Goal: Transaction & Acquisition: Subscribe to service/newsletter

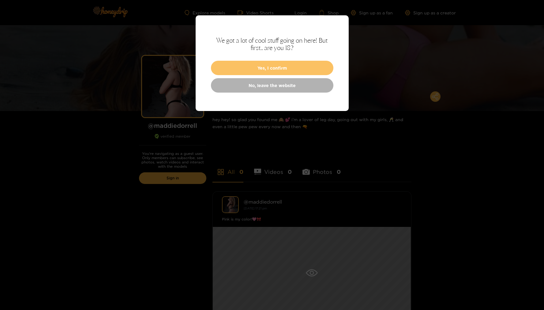
click at [274, 70] on button "Yes, I confirm" at bounding box center [272, 68] width 123 height 14
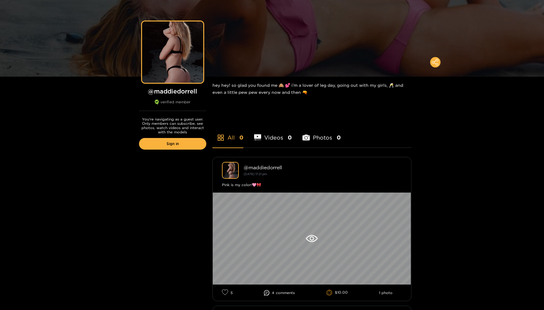
scroll to position [39, 0]
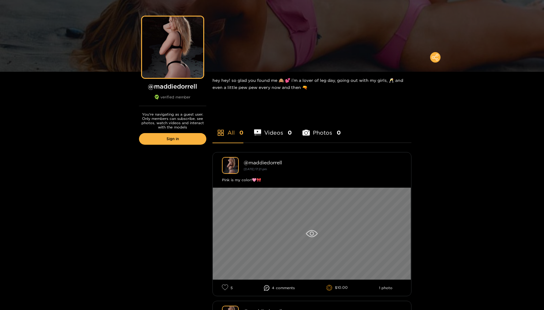
click at [319, 233] on div at bounding box center [312, 233] width 198 height 92
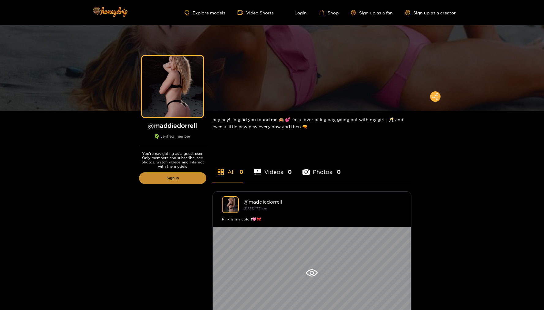
click at [162, 176] on link "Sign in" at bounding box center [172, 178] width 67 height 12
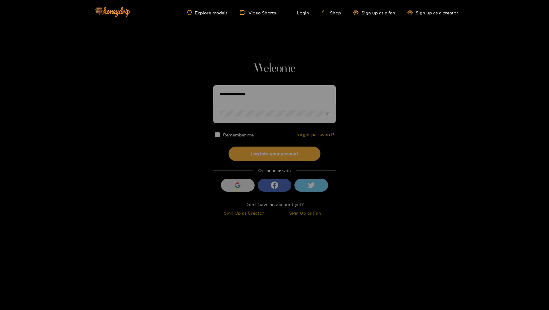
click at [232, 187] on button "Sign in with Google" at bounding box center [238, 185] width 34 height 13
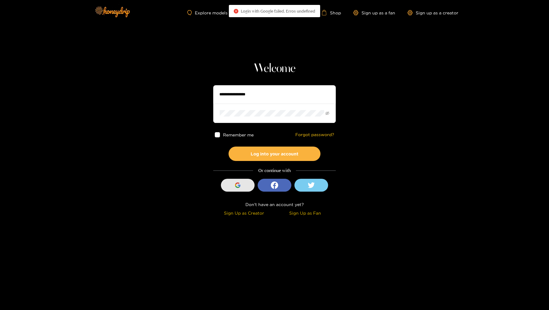
click at [239, 183] on icon "button" at bounding box center [237, 183] width 4 height 2
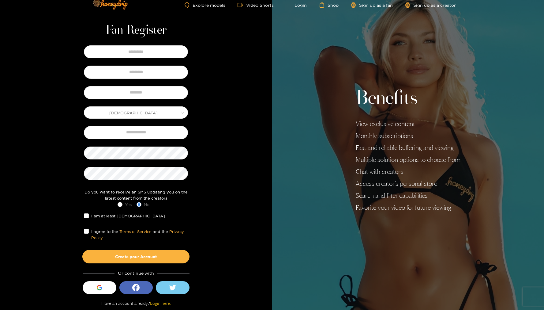
scroll to position [8, 0]
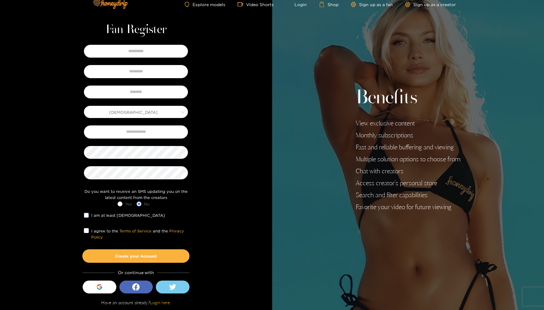
click at [94, 215] on span "I am at least 18 years old" at bounding box center [128, 215] width 79 height 6
click at [116, 258] on button "Create your Account" at bounding box center [135, 255] width 107 height 13
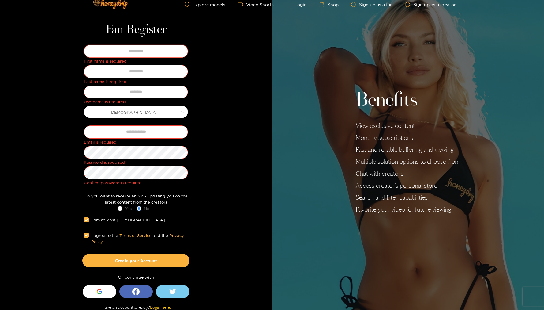
click at [114, 57] on input "text" at bounding box center [136, 51] width 104 height 13
type input "*"
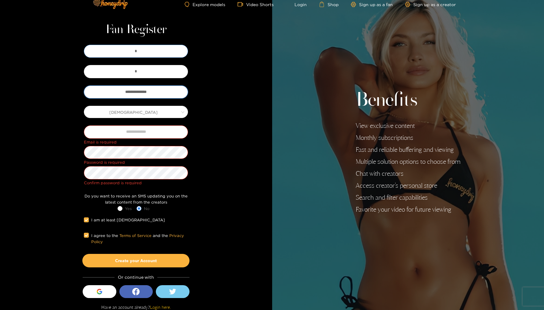
type input "**********"
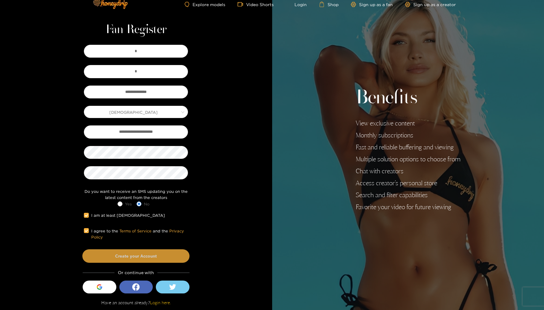
click at [149, 257] on button "Create your Account" at bounding box center [135, 255] width 107 height 13
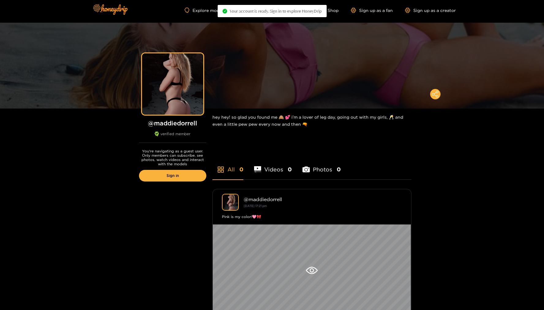
scroll to position [5, 0]
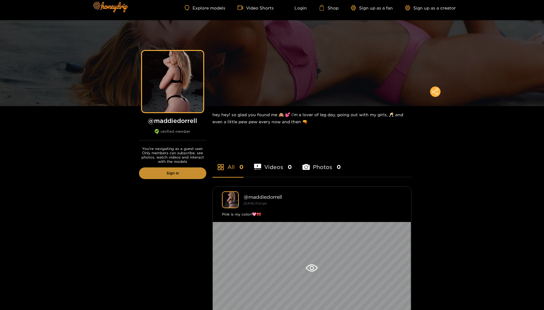
click at [179, 173] on link "Sign in" at bounding box center [172, 173] width 67 height 12
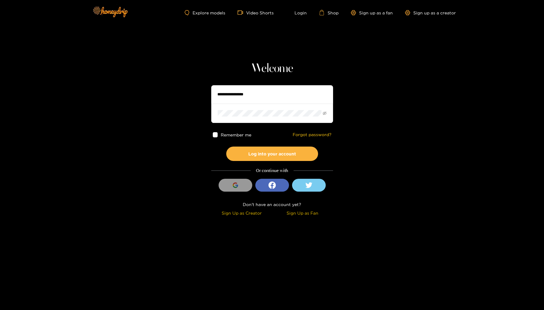
type input "**********"
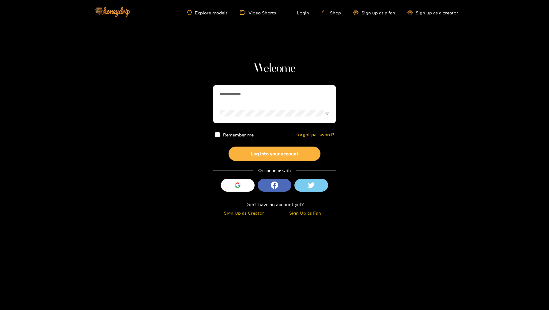
click at [225, 133] on span "Remember me" at bounding box center [238, 134] width 31 height 5
click at [255, 153] on button "Log into your account" at bounding box center [275, 153] width 92 height 14
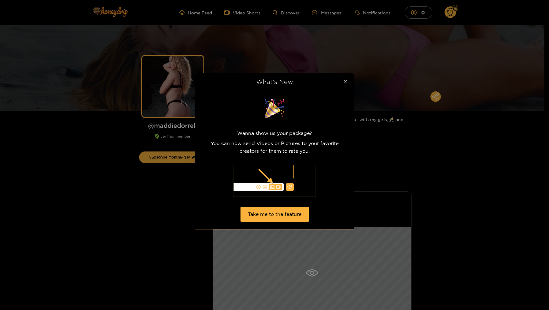
click at [344, 82] on icon "close" at bounding box center [345, 81] width 5 height 5
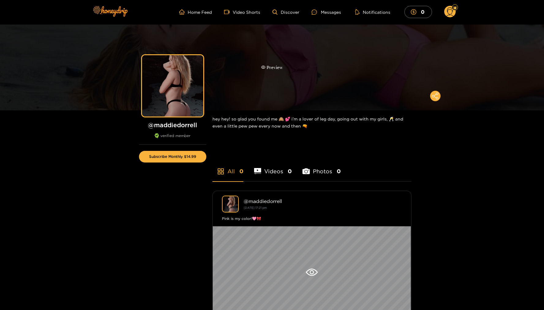
scroll to position [64, 0]
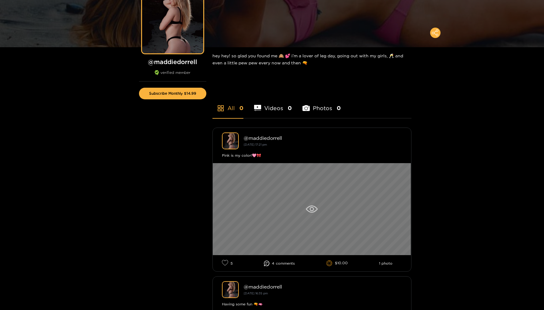
click at [321, 209] on div at bounding box center [312, 209] width 198 height 92
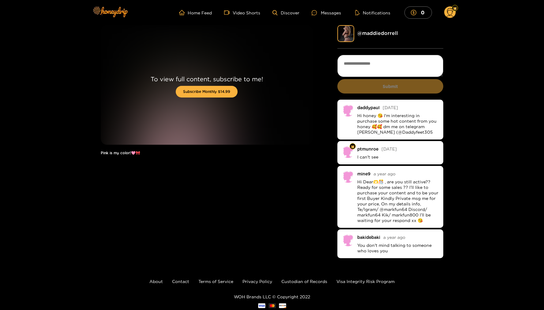
scroll to position [11, 0]
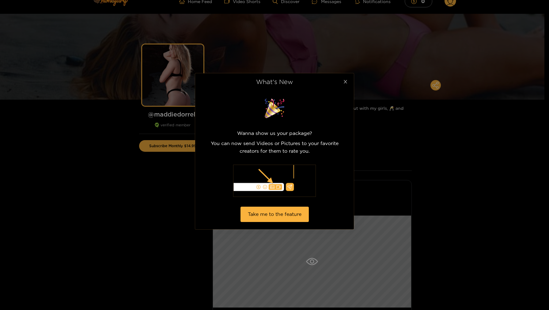
click at [347, 81] on icon "close" at bounding box center [345, 81] width 5 height 5
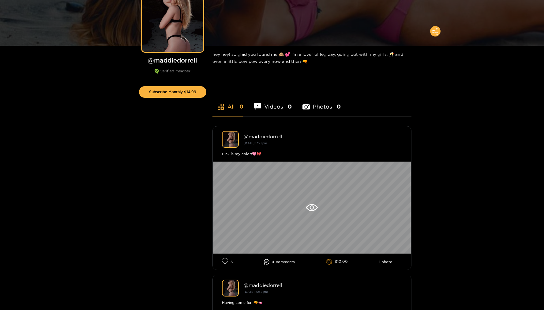
scroll to position [0, 0]
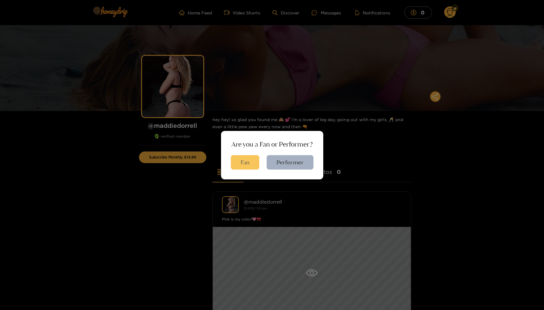
click at [254, 159] on button "Fan" at bounding box center [245, 162] width 28 height 14
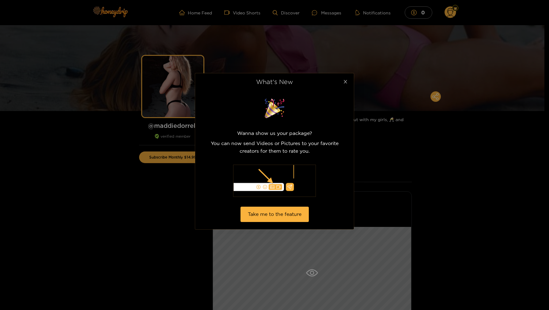
click at [346, 85] on span "Close" at bounding box center [345, 81] width 17 height 17
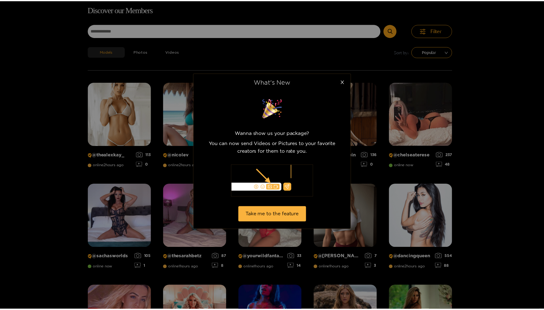
scroll to position [39, 0]
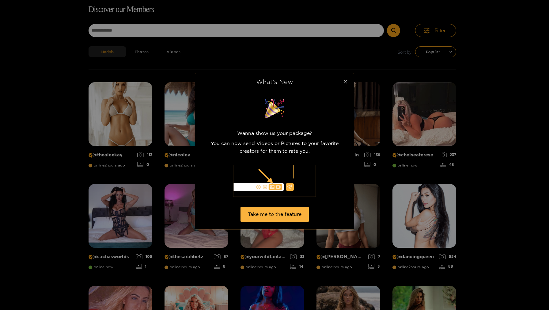
click at [345, 81] on icon "close" at bounding box center [345, 81] width 3 height 3
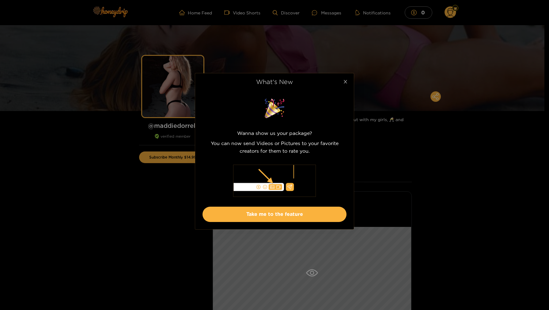
click at [350, 83] on span "Close" at bounding box center [345, 81] width 17 height 17
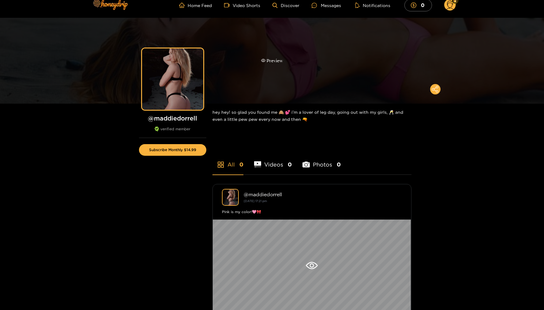
scroll to position [10, 0]
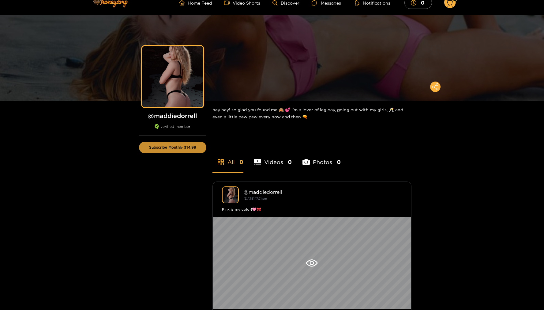
click at [189, 148] on button "Subscribe Monthly $14.99" at bounding box center [172, 148] width 67 height 12
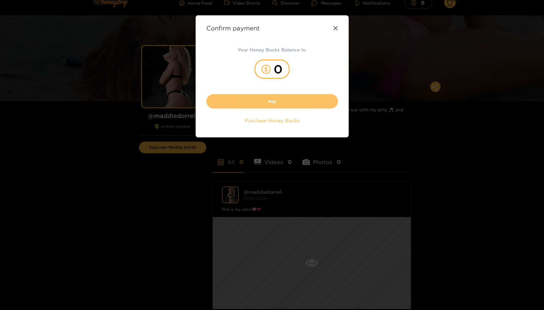
click at [275, 103] on button "Pay" at bounding box center [272, 101] width 132 height 14
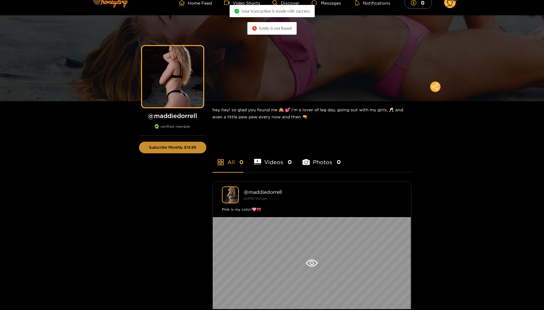
click at [188, 146] on button "Subscribe Monthly $14.99" at bounding box center [172, 148] width 67 height 12
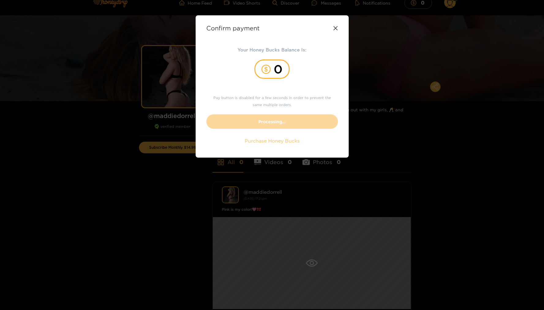
click at [279, 144] on span "Purchase Honey Bucks" at bounding box center [272, 140] width 55 height 7
click at [335, 28] on icon at bounding box center [336, 28] width 4 height 4
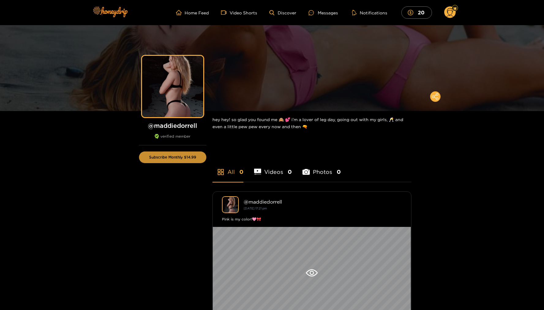
click at [180, 157] on button "Subscribe Monthly $14.99" at bounding box center [172, 157] width 67 height 12
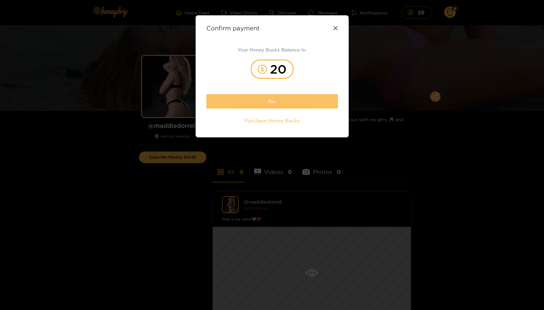
click at [266, 99] on button "Pay" at bounding box center [272, 101] width 132 height 14
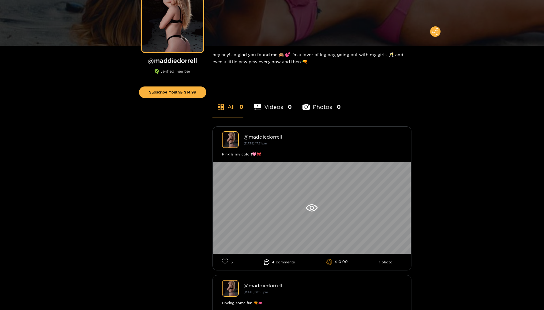
scroll to position [98, 0]
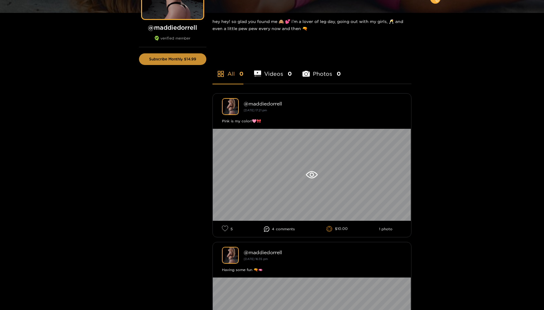
click at [183, 64] on button "Subscribe Monthly $14.99" at bounding box center [172, 59] width 67 height 12
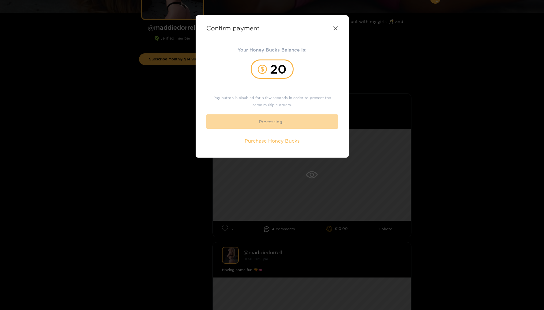
click at [420, 42] on div "Confirm payment Your Honey Bucks Balance Is: 20 Pay button is disabled for a fe…" at bounding box center [272, 155] width 544 height 310
click at [335, 28] on icon at bounding box center [335, 28] width 5 height 5
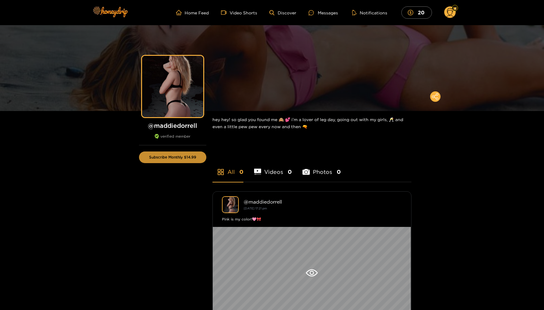
click at [172, 155] on button "Subscribe Monthly $14.99" at bounding box center [172, 157] width 67 height 12
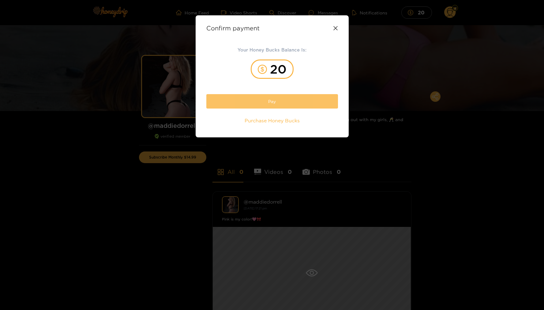
click at [275, 101] on button "Pay" at bounding box center [272, 101] width 132 height 14
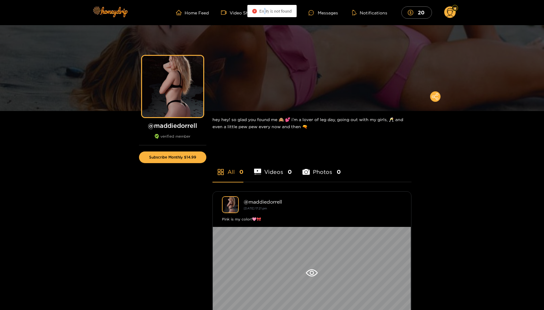
click at [265, 10] on span "Entity is not found" at bounding box center [275, 11] width 32 height 5
click at [255, 11] on icon "close-circle" at bounding box center [254, 11] width 5 height 5
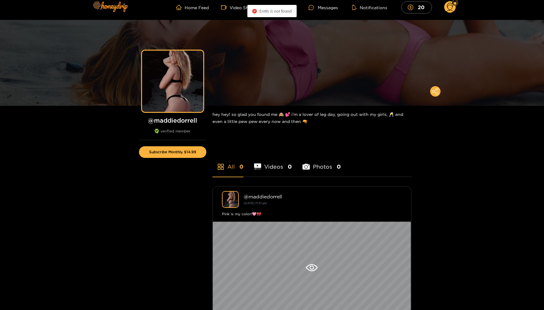
scroll to position [108, 0]
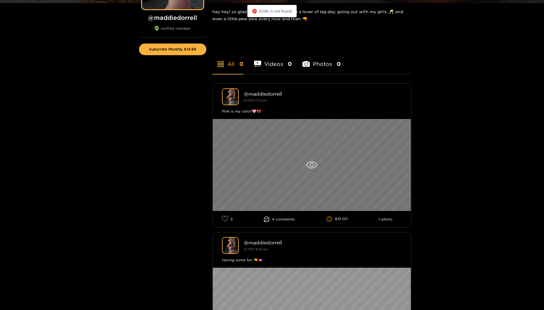
click at [313, 158] on div at bounding box center [312, 165] width 198 height 92
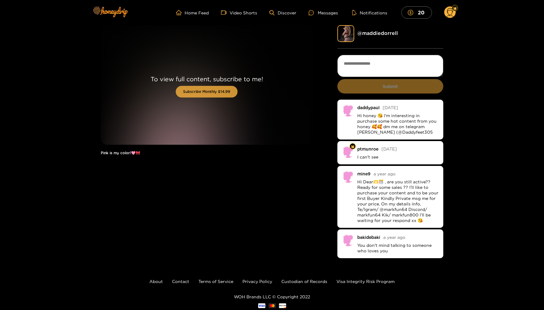
click at [216, 91] on button "Subscribe Monthly $14.99" at bounding box center [207, 92] width 62 height 12
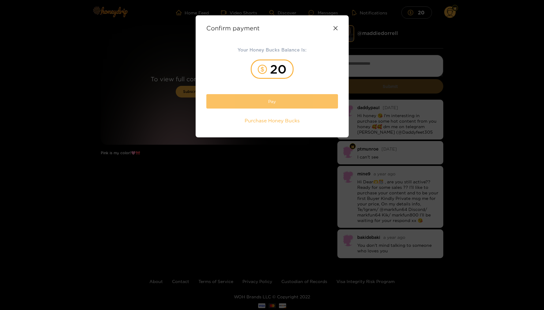
click at [304, 97] on button "Pay" at bounding box center [272, 101] width 132 height 14
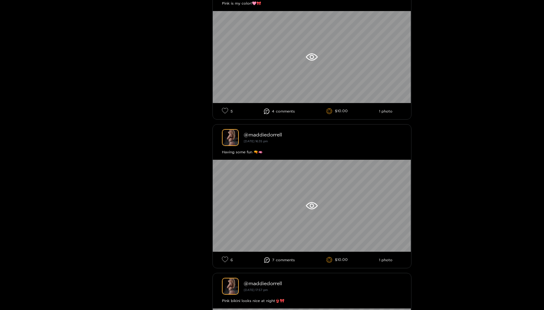
scroll to position [289, 0]
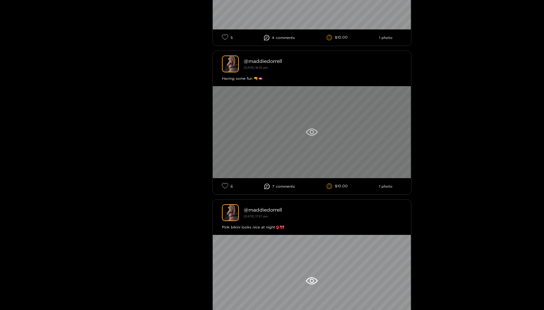
click at [269, 125] on div at bounding box center [312, 132] width 198 height 92
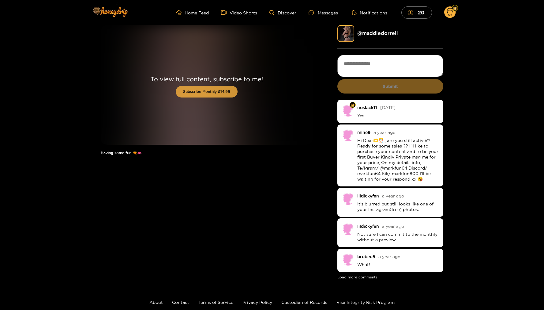
click at [220, 95] on button "Subscribe Monthly $14.99" at bounding box center [207, 92] width 62 height 12
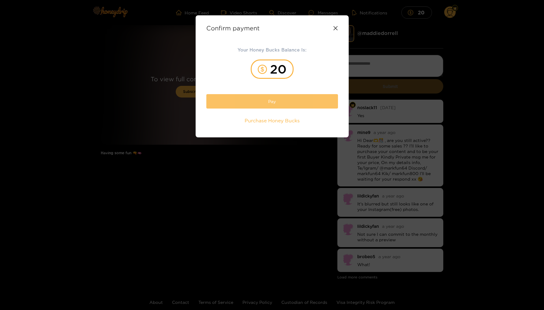
click at [245, 103] on button "Pay" at bounding box center [272, 101] width 132 height 14
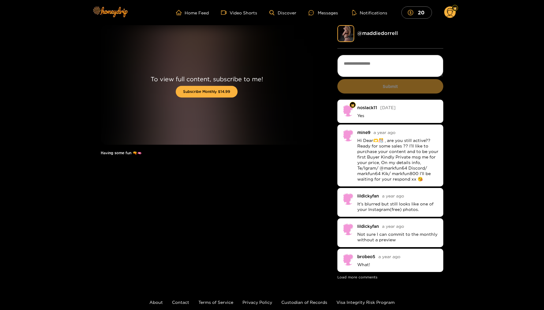
click at [450, 15] on circle at bounding box center [450, 12] width 12 height 12
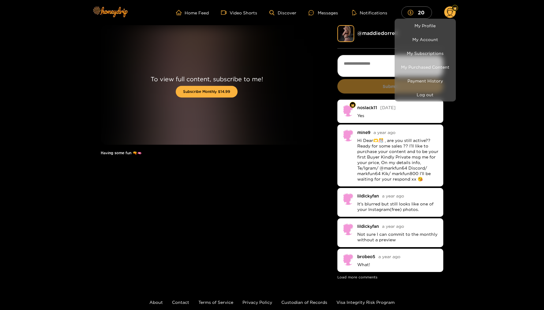
click at [369, 33] on div at bounding box center [272, 155] width 544 height 310
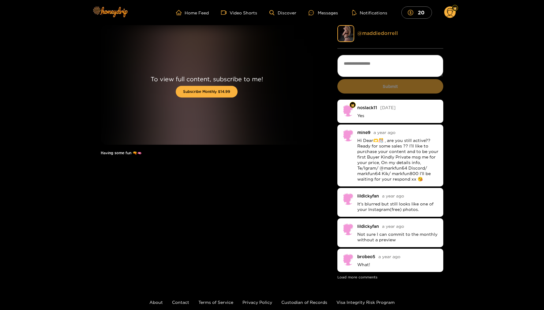
click at [369, 34] on link "@ maddiedorrell" at bounding box center [377, 33] width 41 height 6
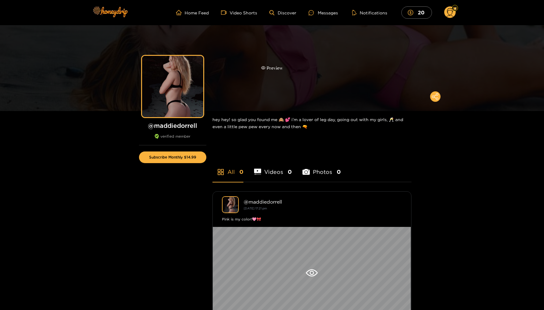
click at [269, 67] on div "Preview" at bounding box center [272, 68] width 22 height 7
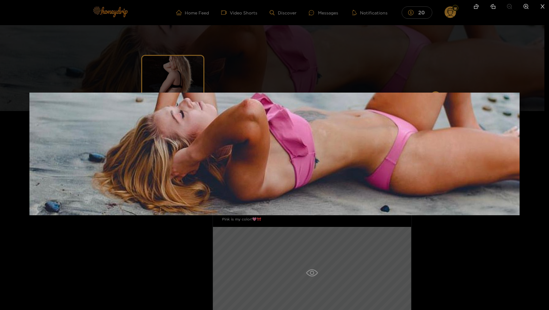
click at [324, 55] on div at bounding box center [274, 155] width 549 height 310
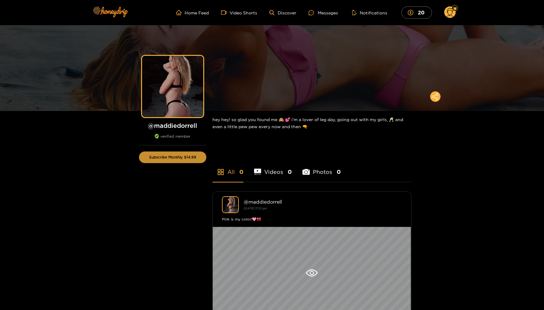
click at [164, 160] on button "Subscribe Monthly $14.99" at bounding box center [172, 157] width 67 height 12
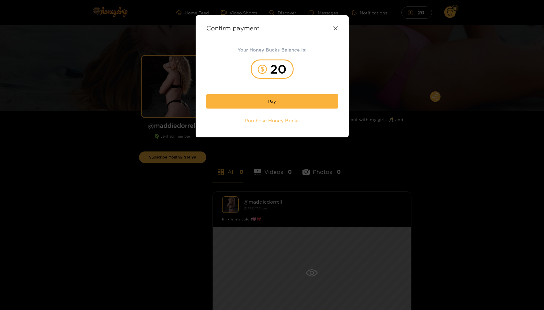
click at [270, 70] on div "20" at bounding box center [272, 68] width 43 height 19
drag, startPoint x: 274, startPoint y: 69, endPoint x: 292, endPoint y: 76, distance: 18.9
click at [305, 69] on div "20" at bounding box center [272, 68] width 132 height 19
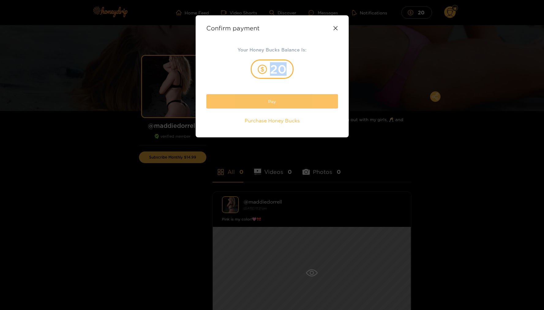
click at [284, 102] on button "Pay" at bounding box center [272, 101] width 132 height 14
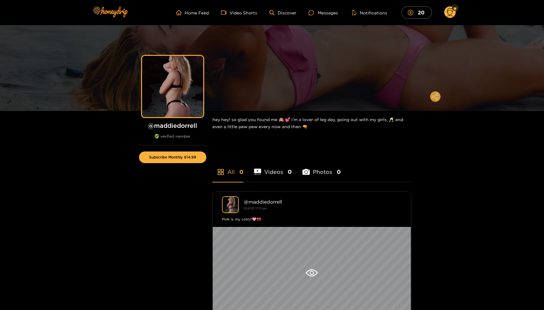
click at [437, 101] on button at bounding box center [435, 96] width 10 height 10
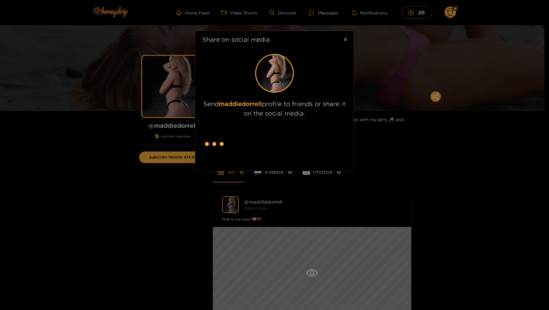
click at [345, 40] on icon "close" at bounding box center [345, 39] width 5 height 5
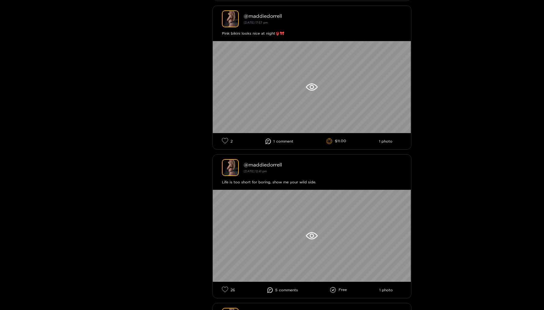
scroll to position [564, 0]
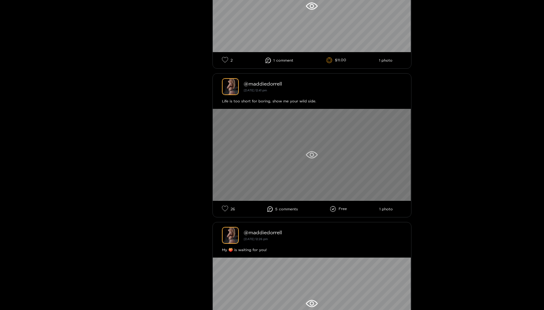
click at [334, 143] on div at bounding box center [312, 155] width 198 height 92
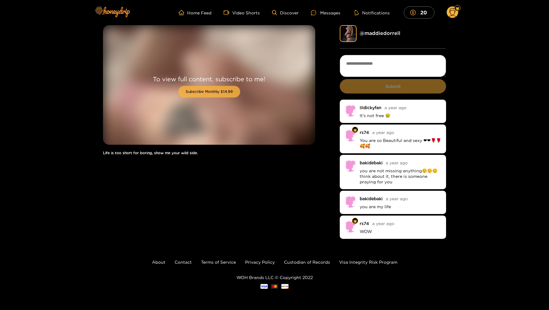
click at [219, 92] on button "Subscribe Monthly $14.99" at bounding box center [209, 92] width 62 height 12
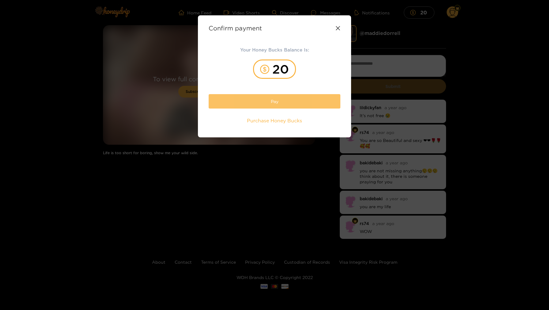
click at [225, 99] on button "Pay" at bounding box center [275, 101] width 132 height 14
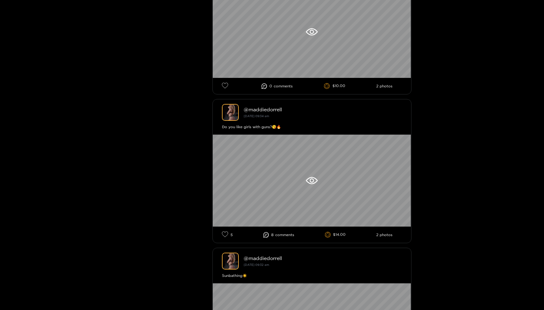
scroll to position [2931, 0]
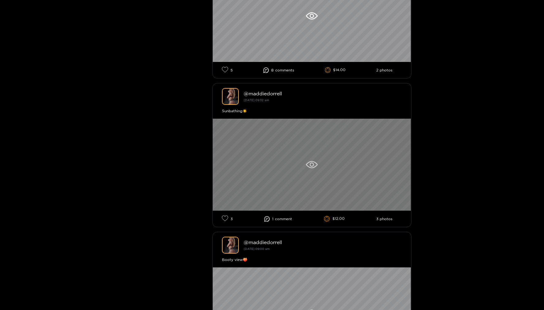
click at [282, 157] on div at bounding box center [312, 165] width 198 height 92
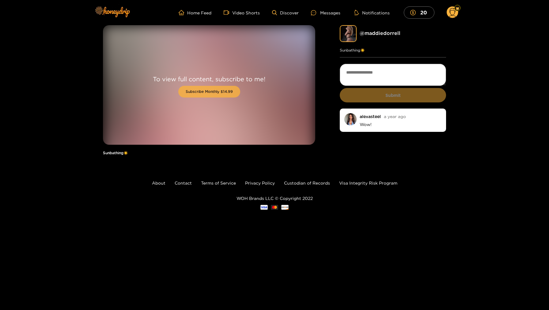
click at [206, 89] on button "Subscribe Monthly $14.99" at bounding box center [209, 92] width 62 height 12
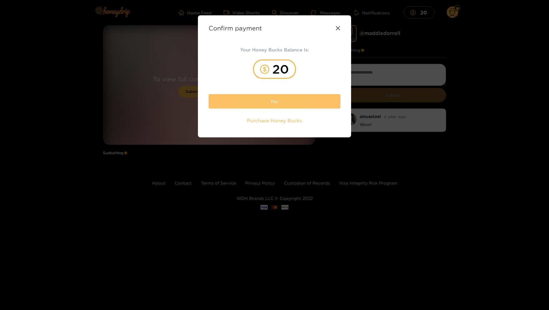
click at [232, 104] on button "Pay" at bounding box center [275, 101] width 132 height 14
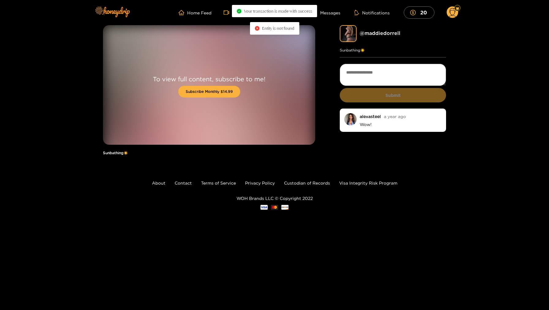
click at [279, 28] on span "Entity is not found" at bounding box center [278, 28] width 32 height 5
click at [453, 12] on circle at bounding box center [453, 12] width 12 height 12
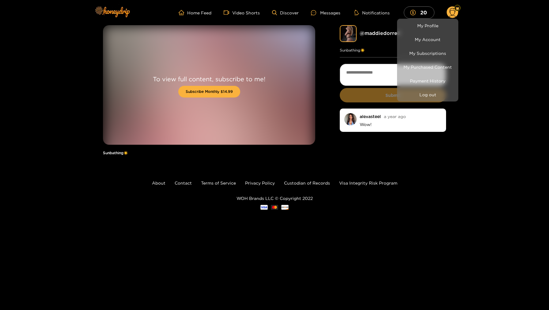
click at [179, 184] on div at bounding box center [274, 155] width 549 height 310
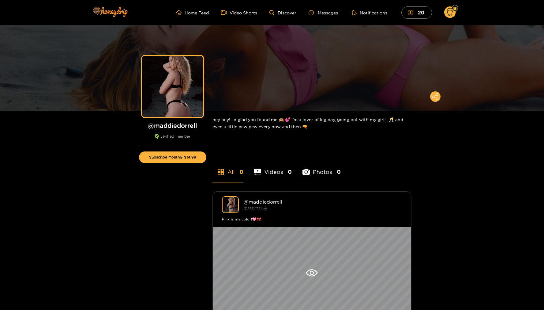
click at [164, 138] on div "verified member" at bounding box center [172, 139] width 67 height 11
click at [167, 156] on button "Subscribe Monthly $14.99" at bounding box center [172, 157] width 67 height 12
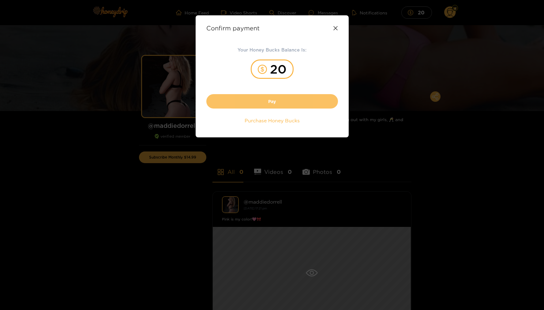
click at [246, 104] on button "Pay" at bounding box center [272, 101] width 132 height 14
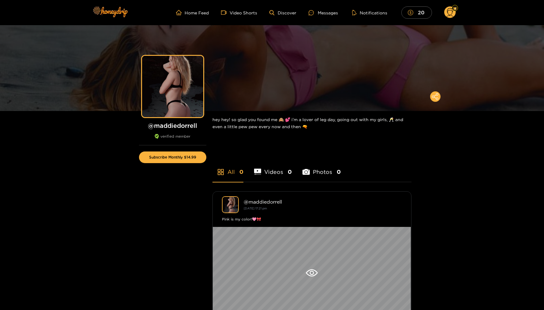
click at [408, 15] on icon "dollar" at bounding box center [411, 13] width 6 height 6
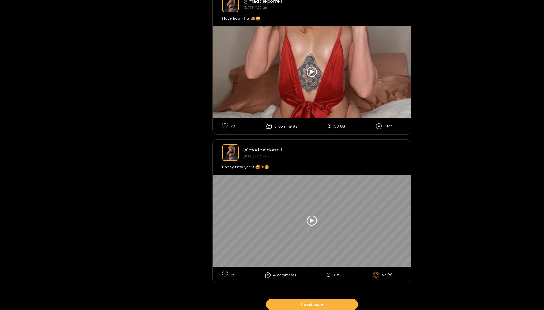
scroll to position [4754, 0]
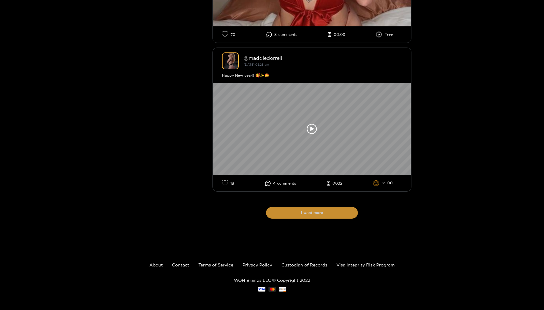
click at [300, 210] on button "I want more" at bounding box center [312, 213] width 92 height 12
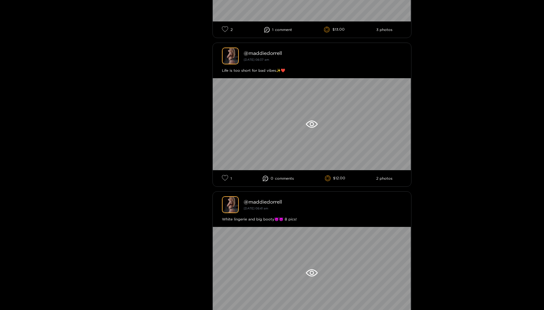
scroll to position [4759, 0]
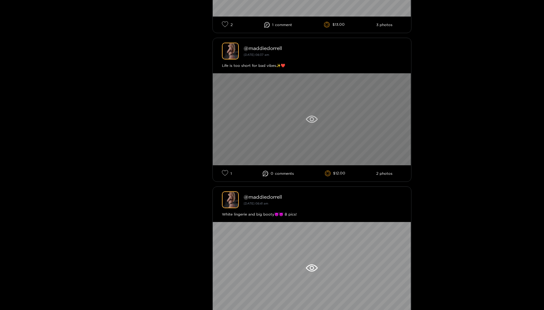
click at [299, 124] on div at bounding box center [312, 119] width 198 height 92
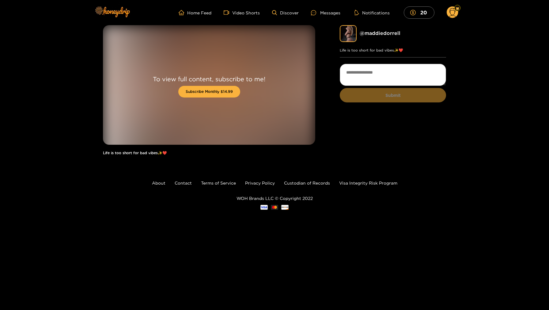
click at [258, 104] on div "To view full content, subscribe to me! Subscribe Monthly $14.99" at bounding box center [209, 84] width 212 height 119
click at [206, 86] on button "Subscribe Monthly $14.99" at bounding box center [209, 92] width 62 height 12
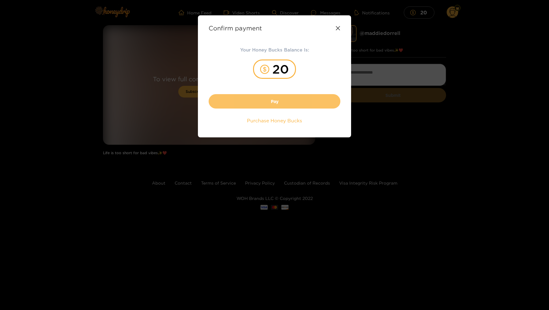
click at [220, 107] on button "Pay" at bounding box center [275, 101] width 132 height 14
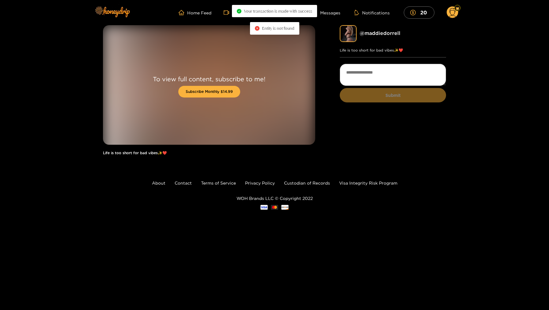
click at [271, 29] on span "Entity is not found" at bounding box center [278, 28] width 32 height 5
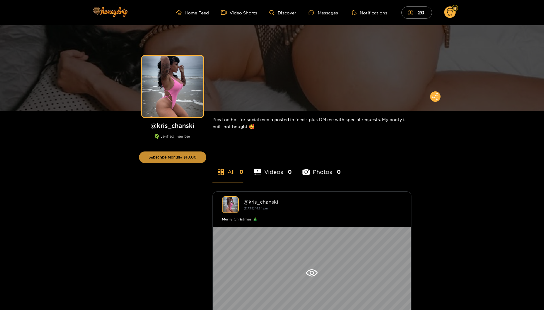
click at [193, 159] on button "Subscribe Monthly $10.00" at bounding box center [172, 157] width 67 height 12
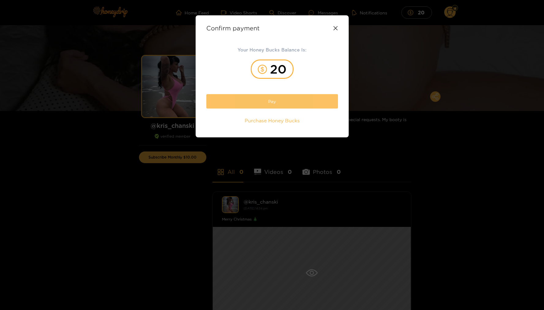
click at [243, 96] on button "Pay" at bounding box center [272, 101] width 132 height 14
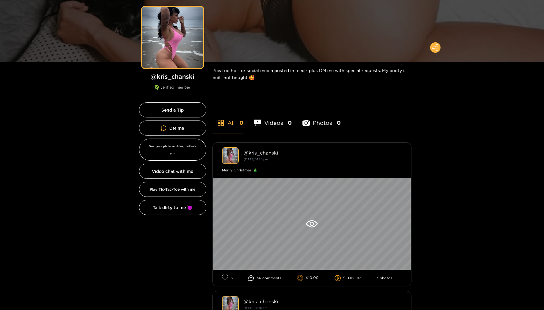
scroll to position [54, 0]
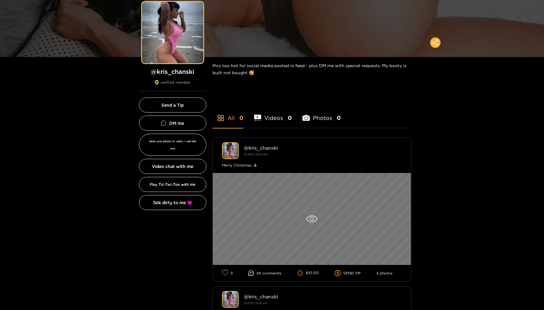
click at [314, 219] on icon at bounding box center [312, 219] width 4 height 4
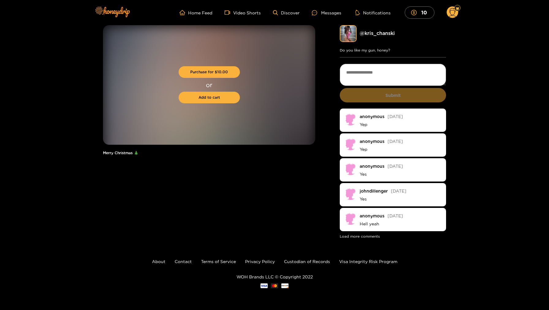
click at [59, 55] on div "Purchase for $ 10.00 or Add to cart Merry Christmas 🎄 @ kris_chanski Do you lik…" at bounding box center [274, 132] width 549 height 214
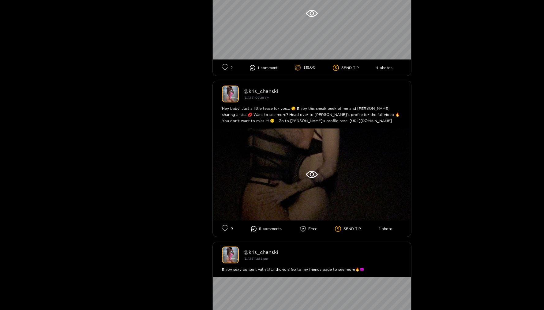
scroll to position [657, 0]
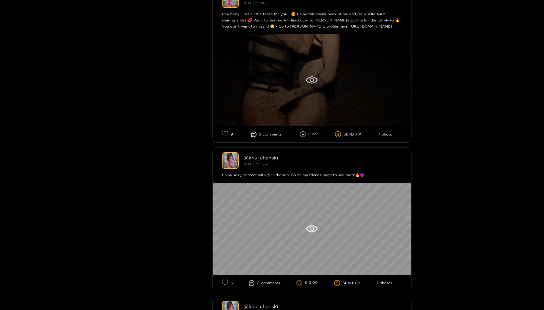
click at [284, 70] on div at bounding box center [312, 80] width 198 height 92
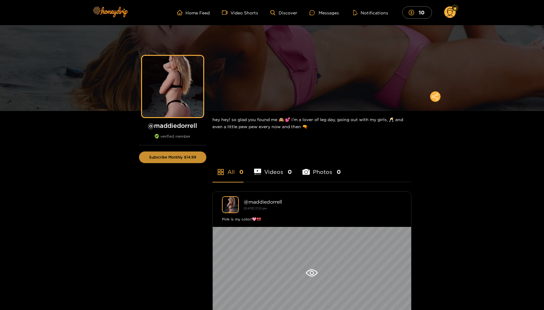
click at [187, 156] on button "Subscribe Monthly $14.99" at bounding box center [172, 157] width 67 height 12
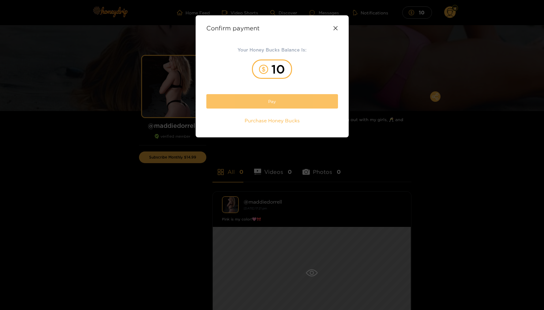
click at [264, 99] on button "Pay" at bounding box center [272, 101] width 132 height 14
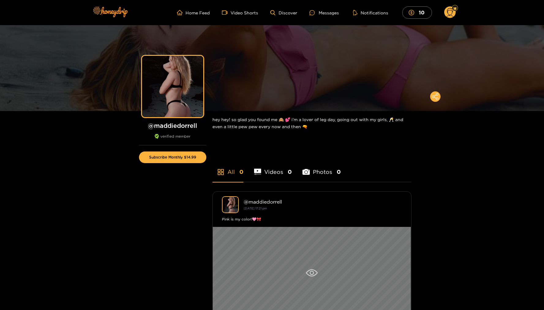
click at [277, 246] on div at bounding box center [312, 273] width 198 height 92
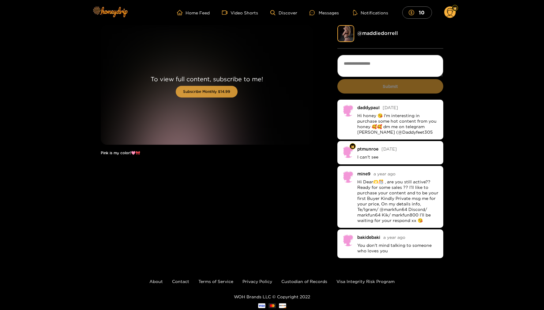
click at [216, 89] on button "Subscribe Monthly $14.99" at bounding box center [207, 92] width 62 height 12
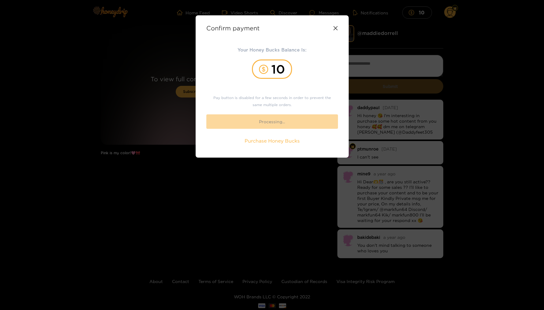
click at [339, 30] on div "Confirm payment Your Honey Bucks Balance Is: 10 Pay button is disabled for a fe…" at bounding box center [272, 86] width 153 height 142
click at [337, 27] on icon at bounding box center [336, 28] width 4 height 4
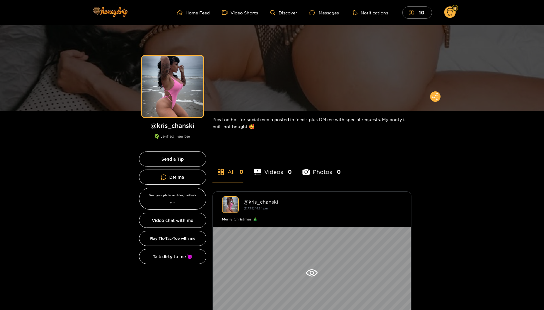
scroll to position [69, 0]
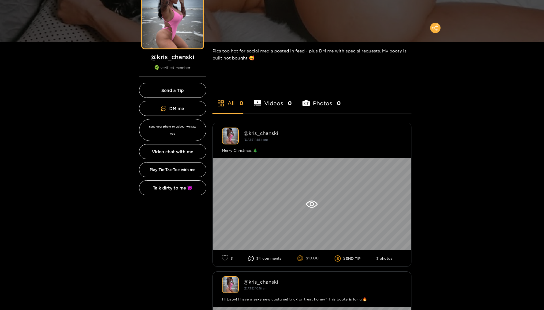
click at [240, 107] on li "All 0" at bounding box center [228, 99] width 31 height 28
click at [327, 106] on li "Photos 0" at bounding box center [322, 99] width 38 height 28
click at [236, 104] on li "All 0" at bounding box center [228, 99] width 31 height 28
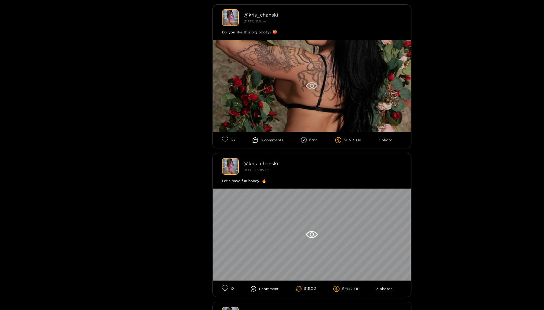
scroll to position [2005, 0]
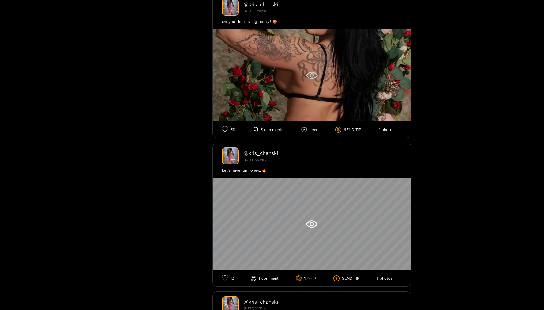
click at [261, 91] on div at bounding box center [312, 75] width 198 height 92
